Goal: Communication & Community: Ask a question

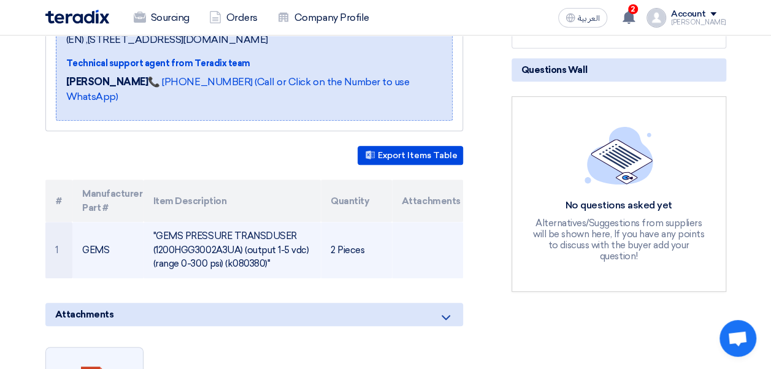
drag, startPoint x: 266, startPoint y: 250, endPoint x: 152, endPoint y: 217, distance: 118.8
click at [152, 222] on td ""GEMS PRESSURE TRANSDUSER (1200HGG3002A3UA) (output 1-5 vdc) (range 0-300 psi) …" at bounding box center [231, 250] width 177 height 56
drag, startPoint x: 152, startPoint y: 217, endPoint x: 201, endPoint y: 232, distance: 51.4
copy td ""GEMS PRESSURE TRANSDUSER (1200HGG3002A3UA) (output 1-5 vdc) (range 0-300 psi) …"
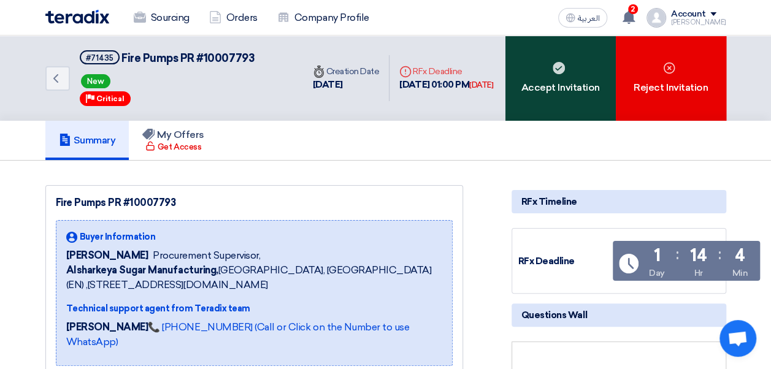
click at [526, 83] on div "Accept Invitation" at bounding box center [560, 78] width 110 height 85
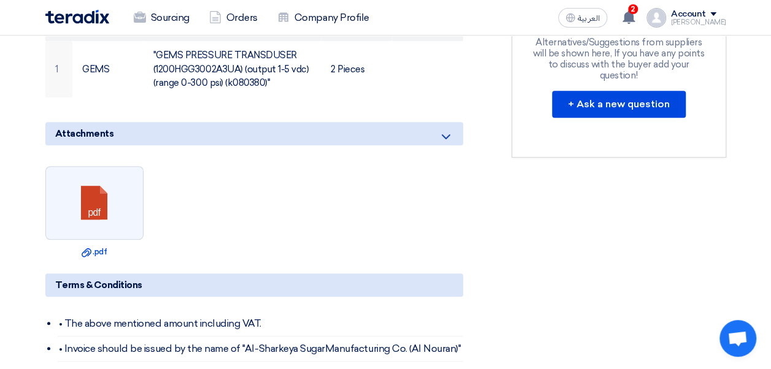
scroll to position [424, 0]
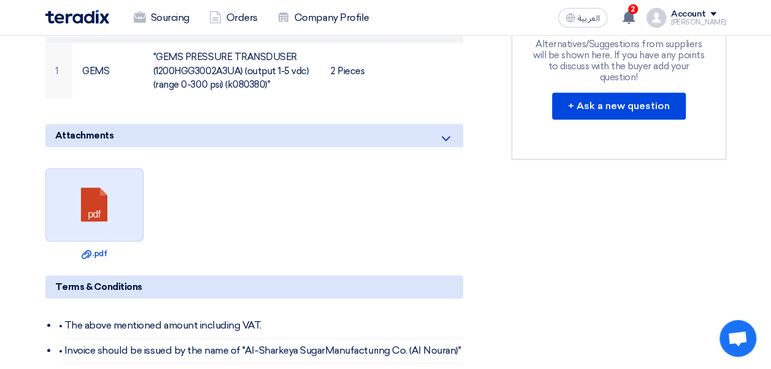
click at [98, 204] on link at bounding box center [95, 206] width 98 height 74
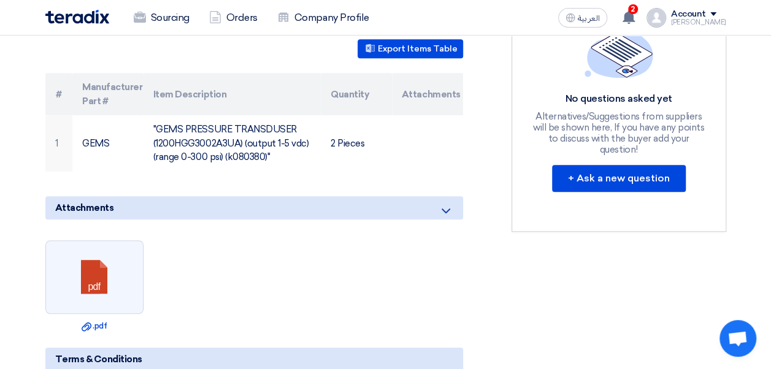
scroll to position [368, 0]
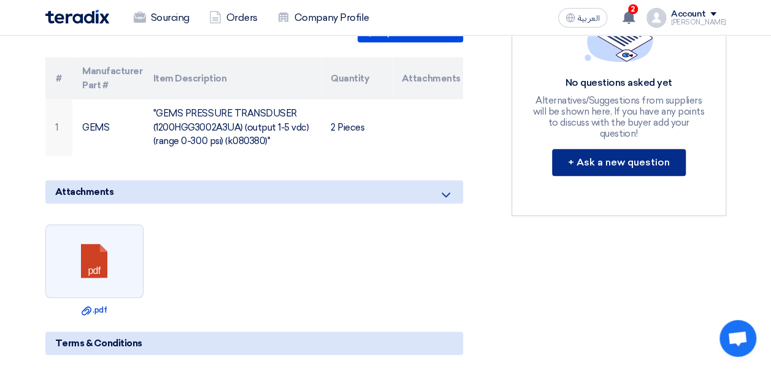
click at [635, 150] on button "+ Ask a new question" at bounding box center [619, 162] width 134 height 27
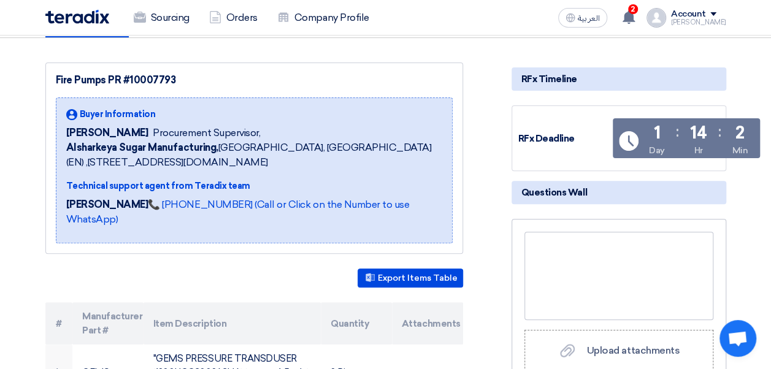
scroll to position [123, 0]
click at [587, 251] on div at bounding box center [618, 276] width 189 height 88
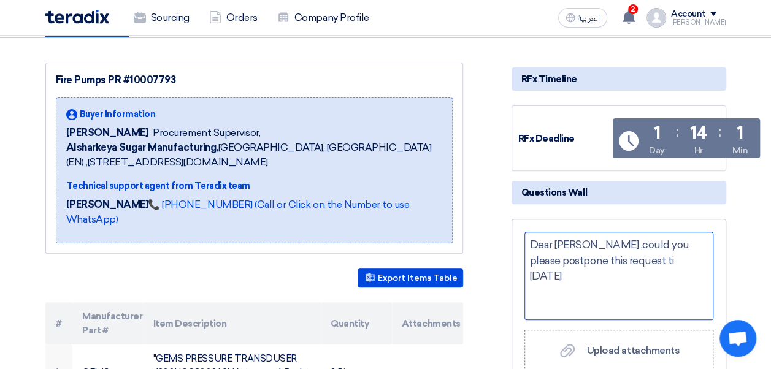
click at [540, 261] on div "Dear [PERSON_NAME] ,could you please postpone this request ti [DATE]" at bounding box center [618, 276] width 189 height 88
click at [705, 264] on div "Dear [PERSON_NAME] ,could you please postpone this request ti [DATE]" at bounding box center [618, 276] width 189 height 88
click at [643, 254] on div "Dear [PERSON_NAME] ,could you please postpone this request ti [DATE][DATE]" at bounding box center [618, 276] width 189 height 88
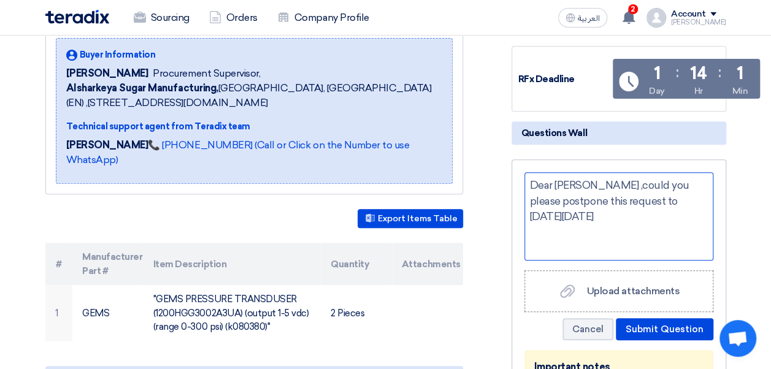
scroll to position [184, 0]
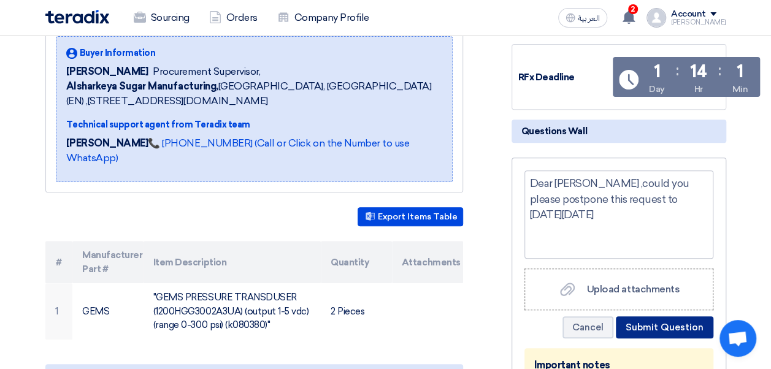
click at [645, 330] on button "Submit Question" at bounding box center [664, 327] width 97 height 22
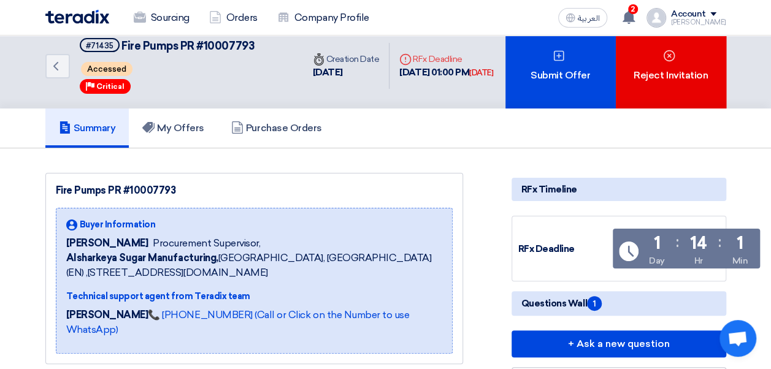
scroll to position [0, 0]
